Goal: Register for event/course

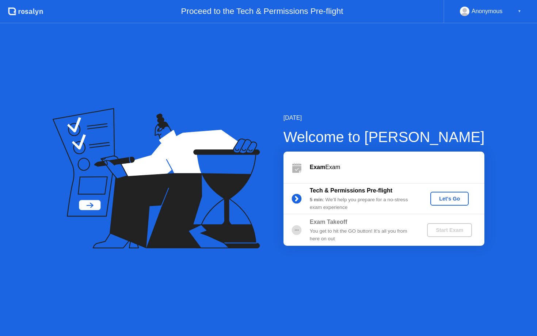
click at [441, 202] on div "Let's Go" at bounding box center [449, 199] width 32 height 6
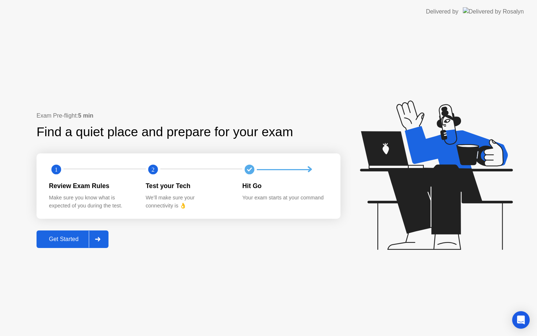
click at [81, 238] on div "Get Started" at bounding box center [64, 239] width 50 height 7
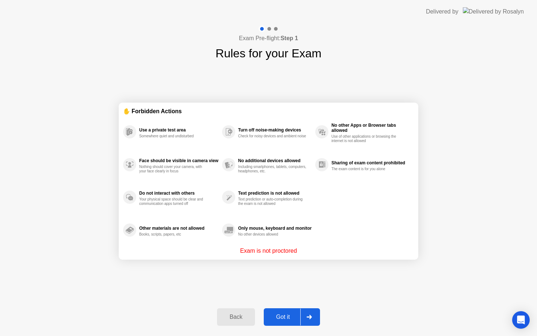
click at [284, 314] on div "Got it" at bounding box center [283, 317] width 34 height 7
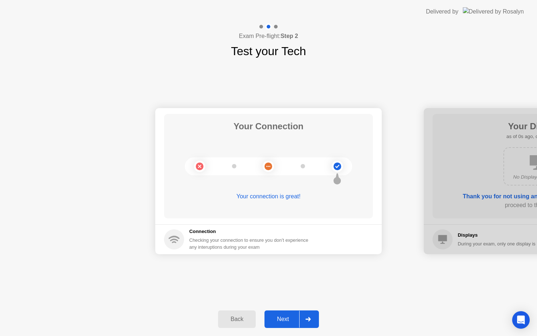
click at [284, 313] on button "Next" at bounding box center [291, 319] width 54 height 18
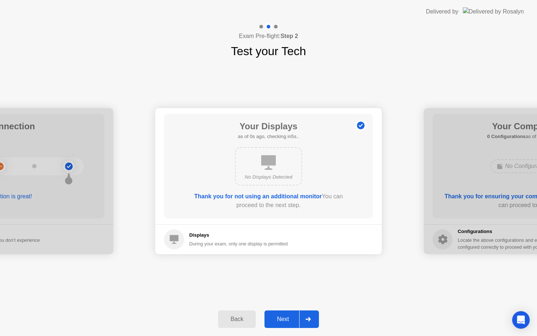
click at [284, 313] on button "Next" at bounding box center [291, 319] width 54 height 18
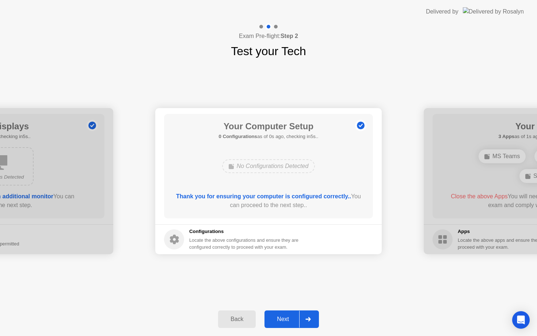
click at [284, 313] on button "Next" at bounding box center [291, 319] width 54 height 18
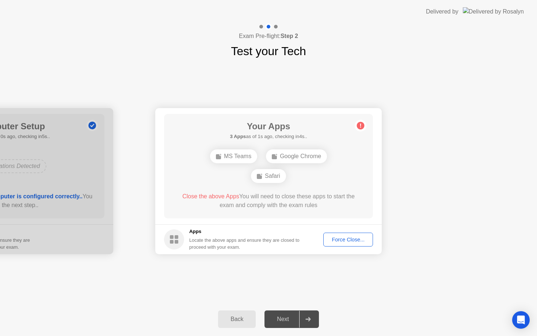
click at [342, 239] on div "Force Close..." at bounding box center [348, 240] width 45 height 6
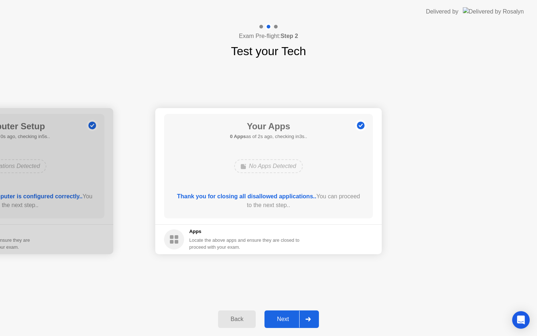
click at [286, 319] on div "Next" at bounding box center [283, 319] width 32 height 7
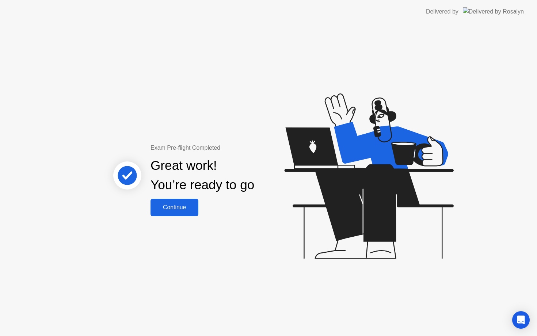
click at [158, 207] on div "Continue" at bounding box center [174, 207] width 43 height 7
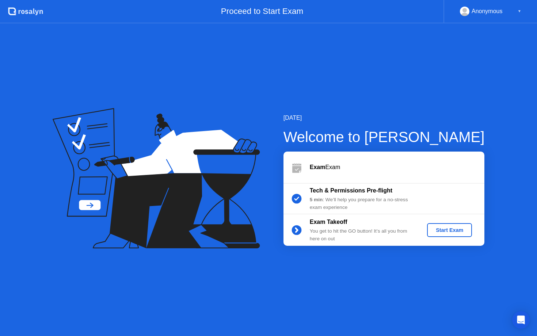
click at [440, 228] on div "Start Exam" at bounding box center [449, 230] width 39 height 6
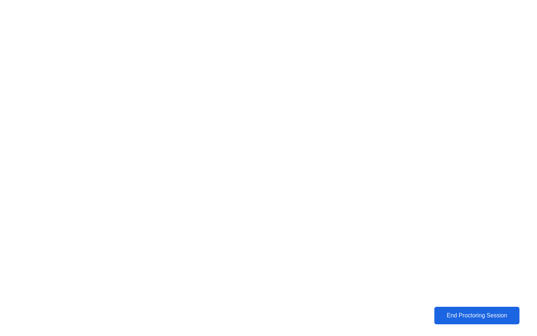
click at [468, 314] on div "End Proctoring Session" at bounding box center [476, 315] width 81 height 7
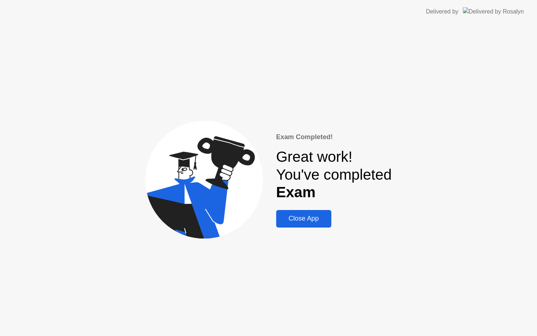
click at [290, 217] on div "Close App" at bounding box center [303, 219] width 51 height 8
